Goal: Task Accomplishment & Management: Use online tool/utility

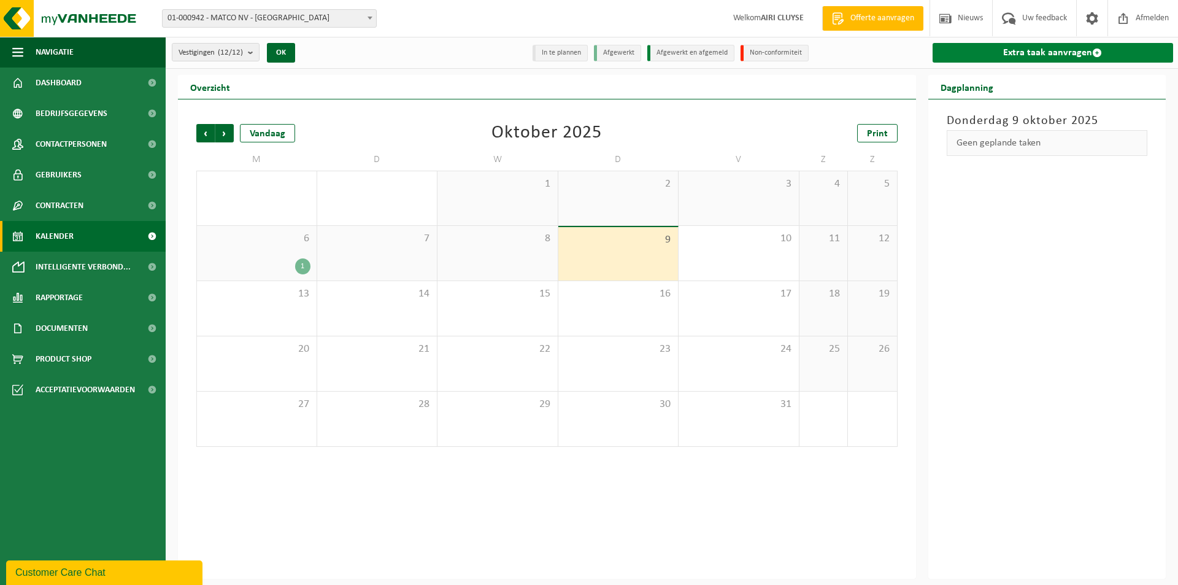
click at [1042, 48] on link "Extra taak aanvragen" at bounding box center [1053, 53] width 241 height 20
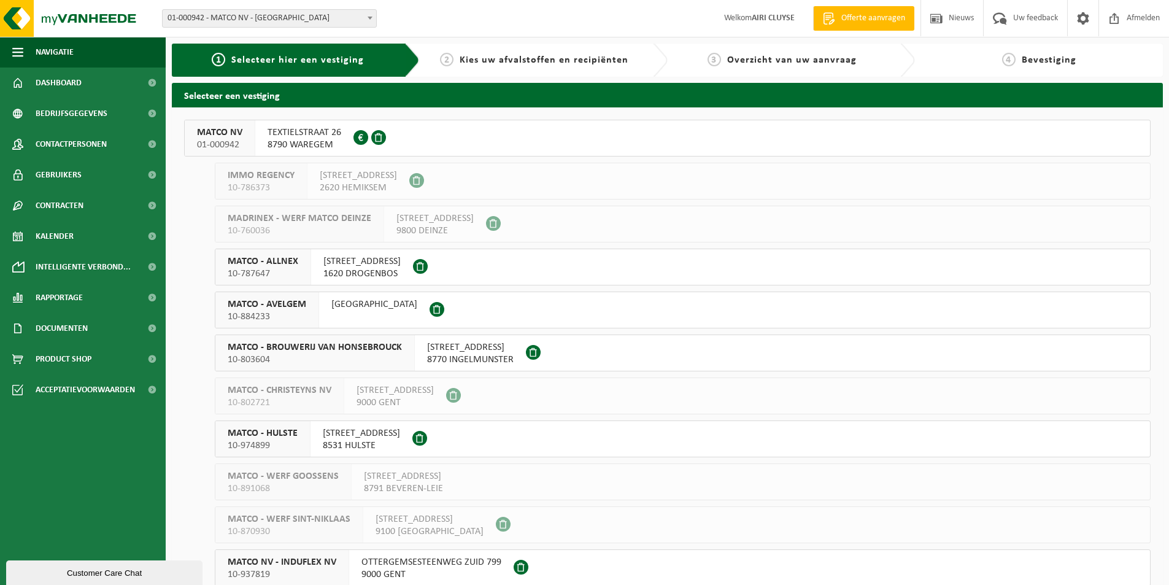
click at [373, 260] on span "ANDERLECHTSTRAAT 33" at bounding box center [361, 261] width 77 height 12
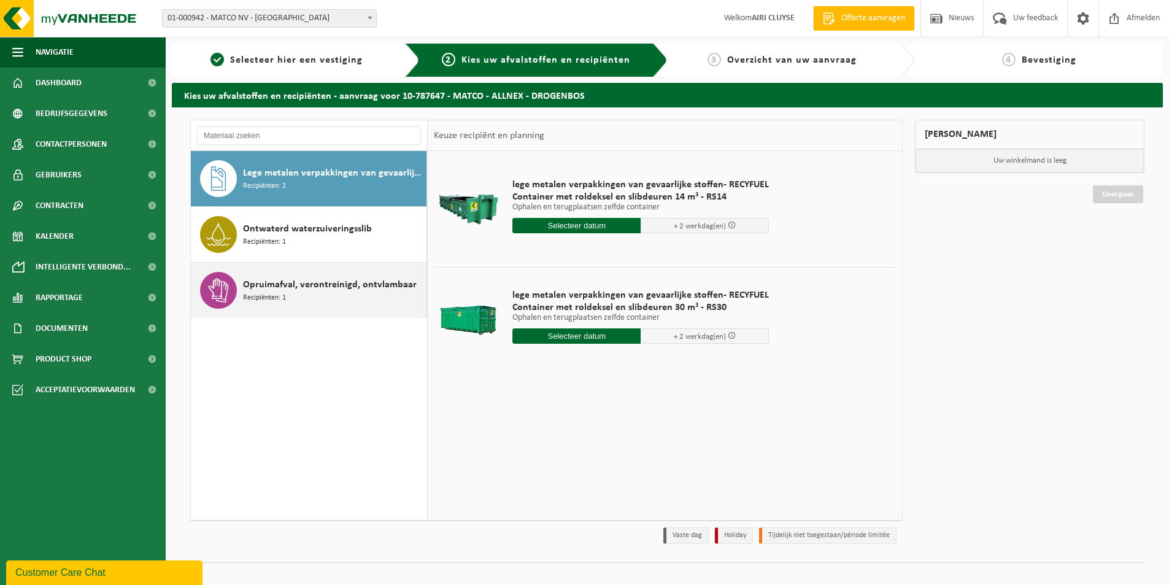
click at [295, 285] on span "Opruimafval, verontreinigd, ontvlambaar" at bounding box center [330, 284] width 174 height 15
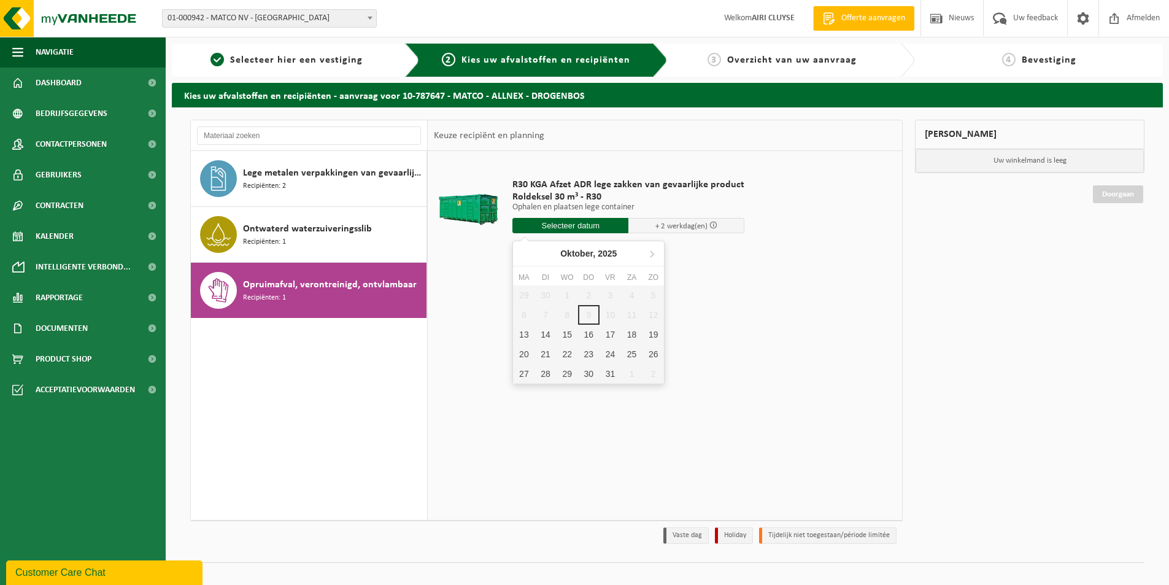
click at [555, 225] on input "text" at bounding box center [571, 225] width 116 height 15
click at [563, 337] on div "15" at bounding box center [567, 335] width 21 height 20
type input "Van [DATE]"
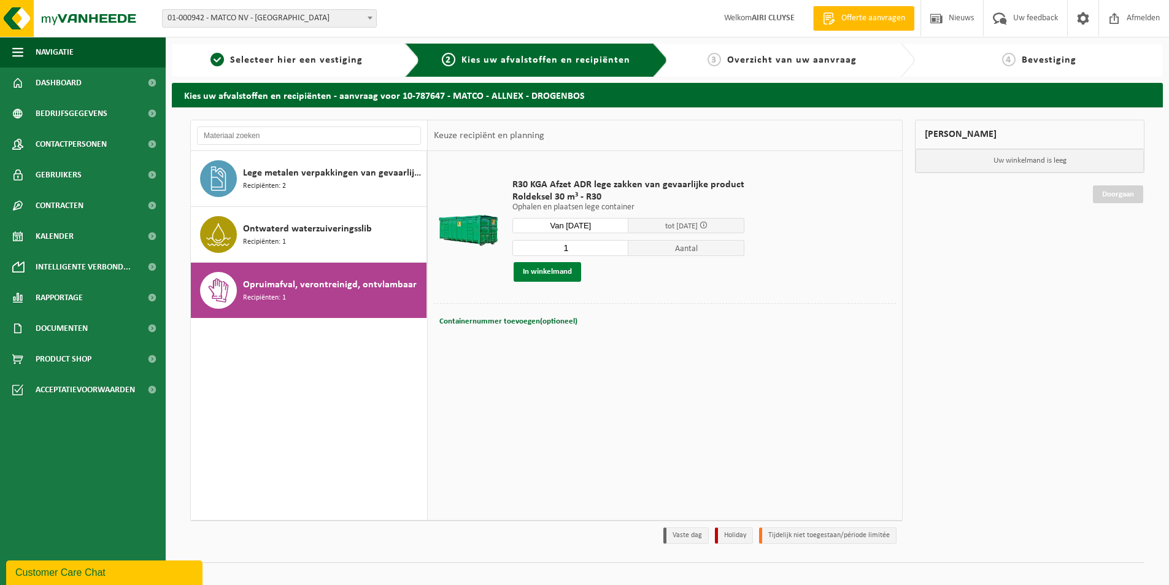
click at [546, 266] on button "In winkelmand" at bounding box center [548, 272] width 68 height 20
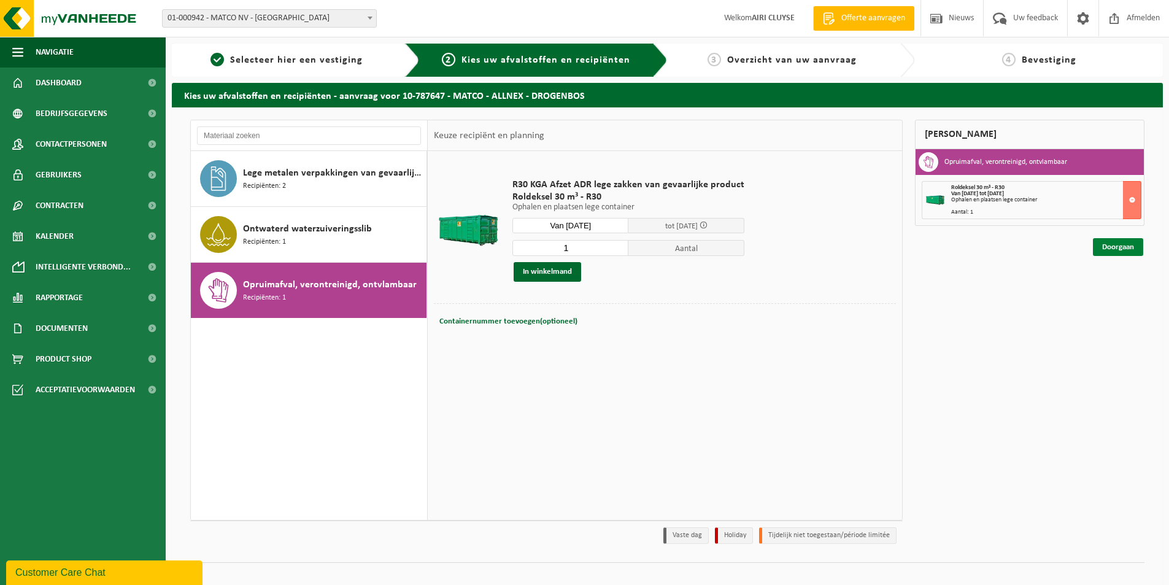
click at [1116, 247] on link "Doorgaan" at bounding box center [1118, 247] width 50 height 18
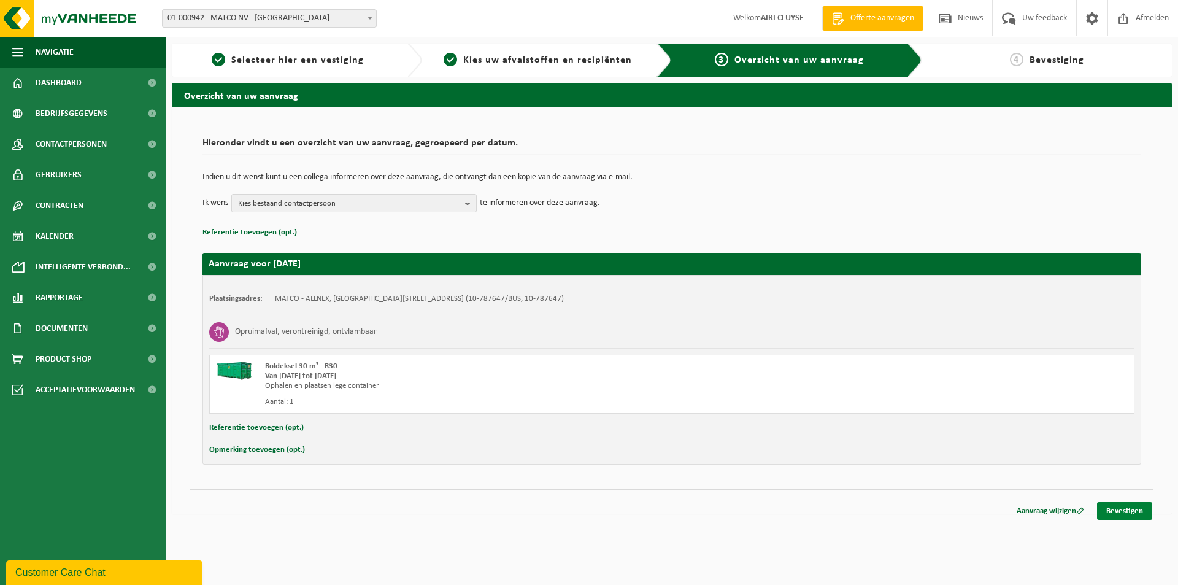
click at [1129, 509] on link "Bevestigen" at bounding box center [1124, 511] width 55 height 18
